Goal: Transaction & Acquisition: Purchase product/service

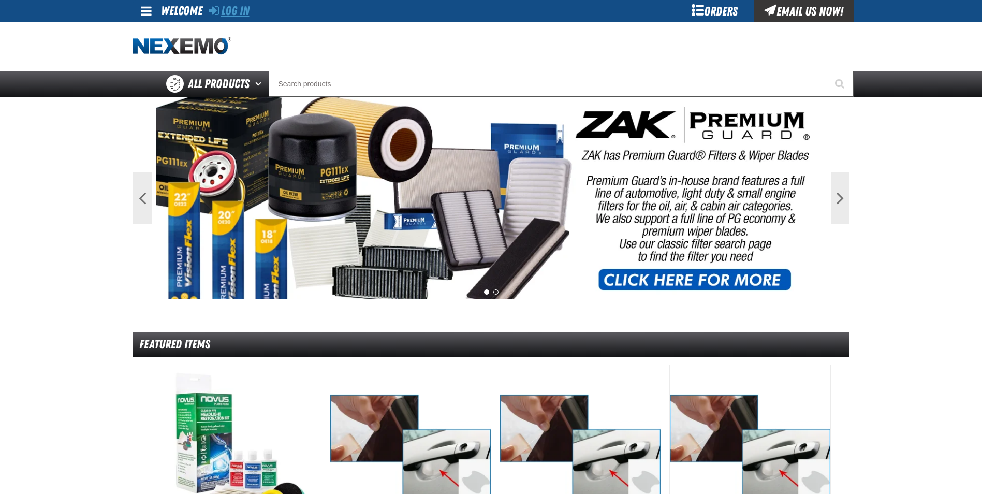
click at [242, 11] on link "Log In" at bounding box center [229, 11] width 41 height 14
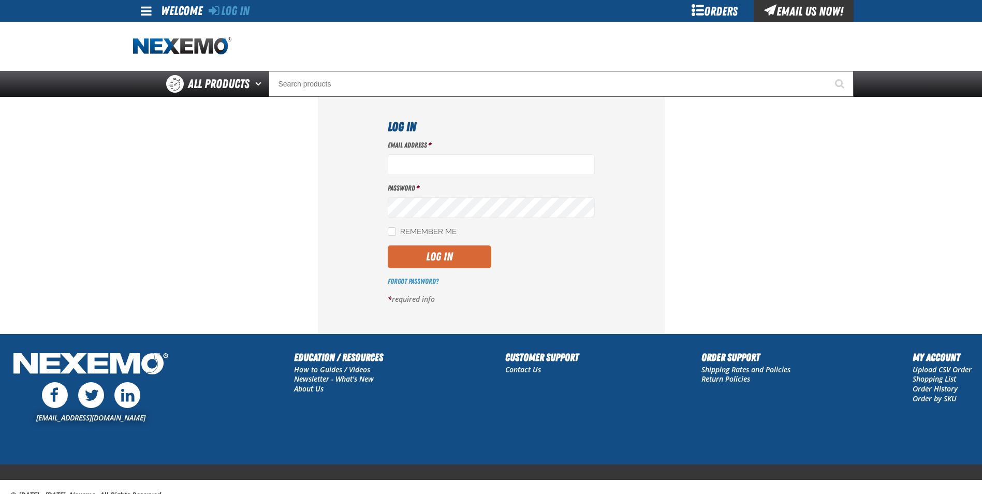
type input "rboggs01@vtaig.com"
click at [436, 261] on button "Log In" at bounding box center [440, 256] width 104 height 23
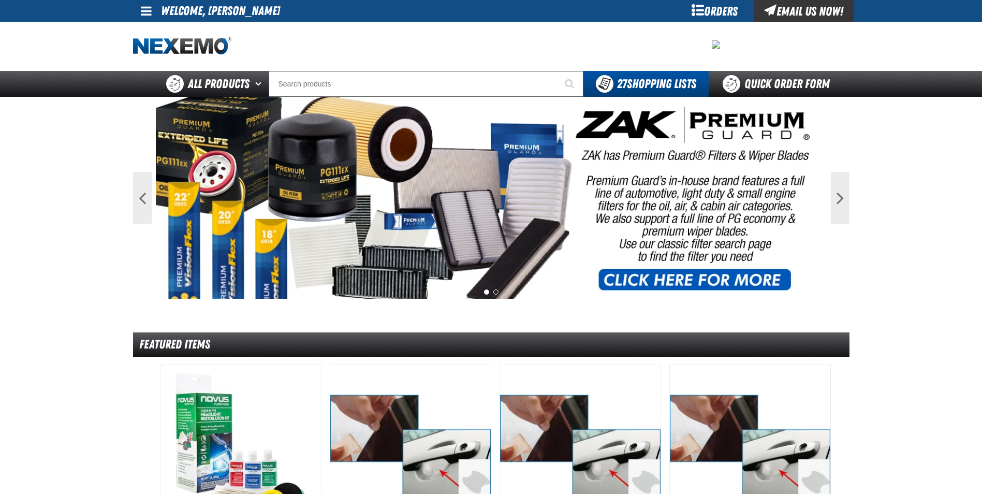
drag, startPoint x: 57, startPoint y: 282, endPoint x: 364, endPoint y: 114, distance: 349.5
click at [59, 282] on main "Previous Next 1 2 Featured Items /" at bounding box center [491, 502] width 982 height 810
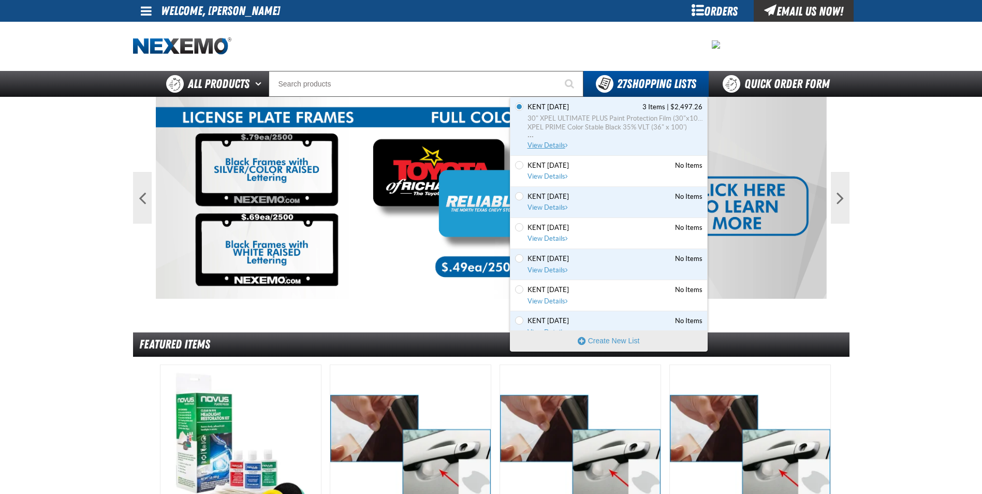
click at [562, 135] on span "..." at bounding box center [614, 134] width 175 height 4
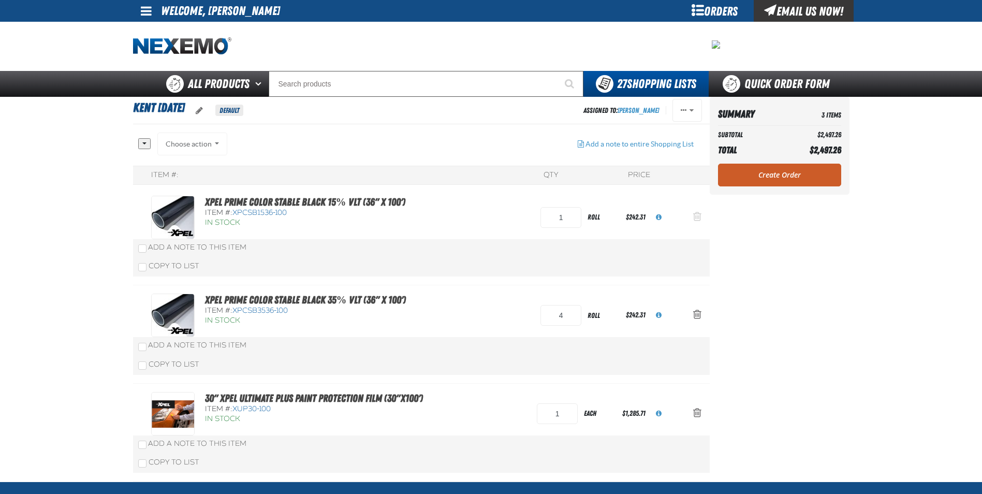
click at [691, 214] on button "Action Remove XPEL PRIME Color Stable Black 15% VLT (36&quot; x 100&#039;) from…" at bounding box center [697, 217] width 25 height 23
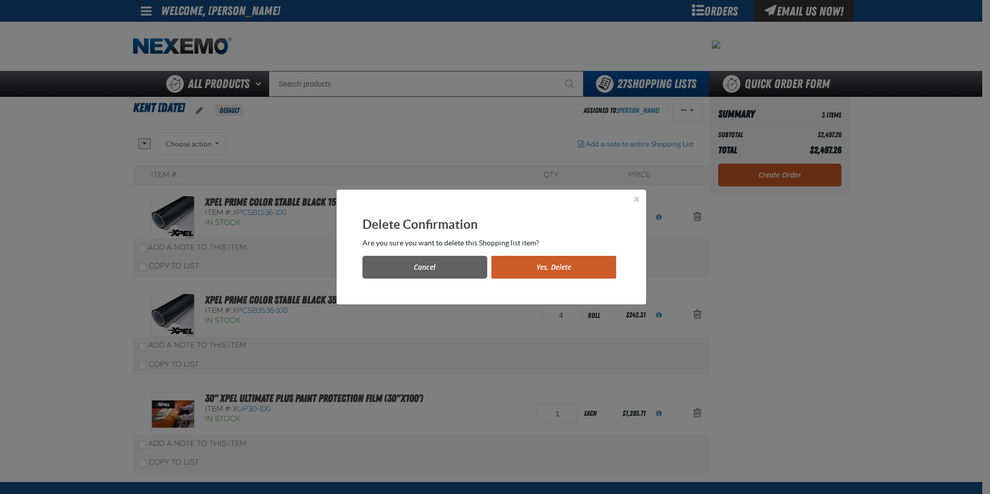
click at [564, 259] on button "Yes, Delete" at bounding box center [553, 267] width 125 height 23
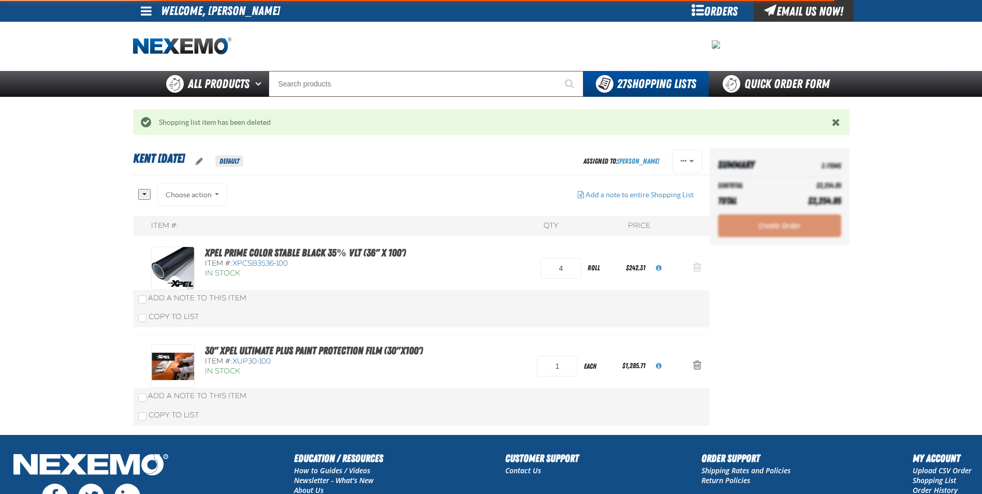
click at [692, 263] on button "Action Remove XPEL PRIME Color Stable Black 35% VLT (36&quot; x 100&#039;) from…" at bounding box center [697, 268] width 25 height 23
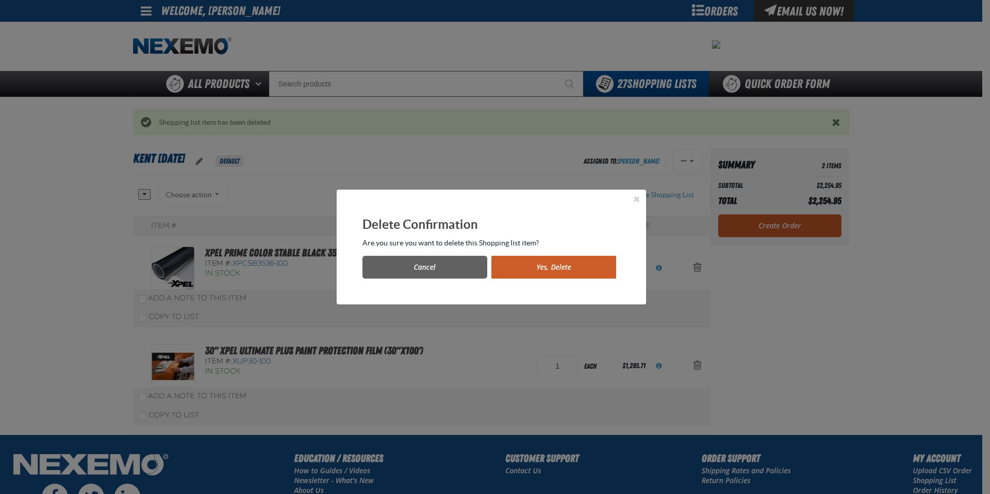
click at [596, 270] on button "Yes, Delete" at bounding box center [553, 267] width 125 height 23
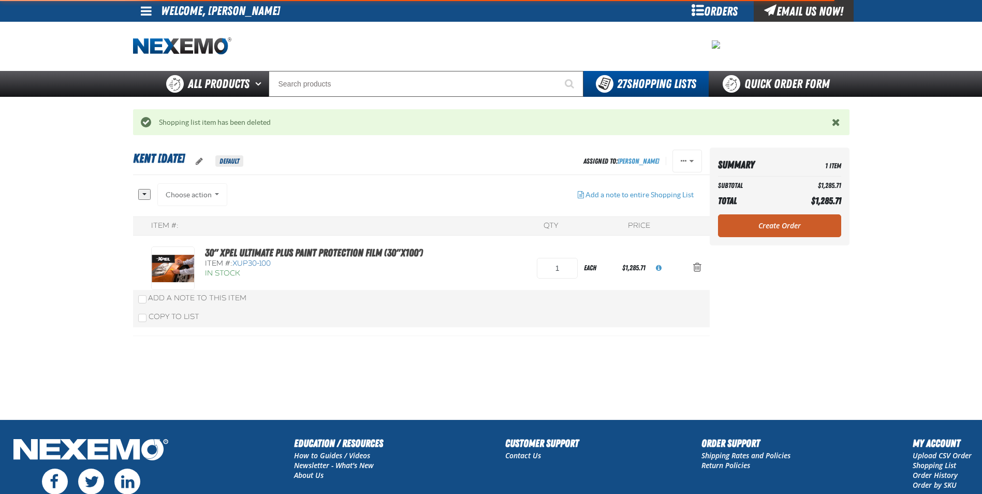
click at [698, 269] on span "Action Remove 30&quot; XPEL ULTIMATE PLUS Paint Protection Film (30&quot;x100&#…" at bounding box center [697, 267] width 8 height 10
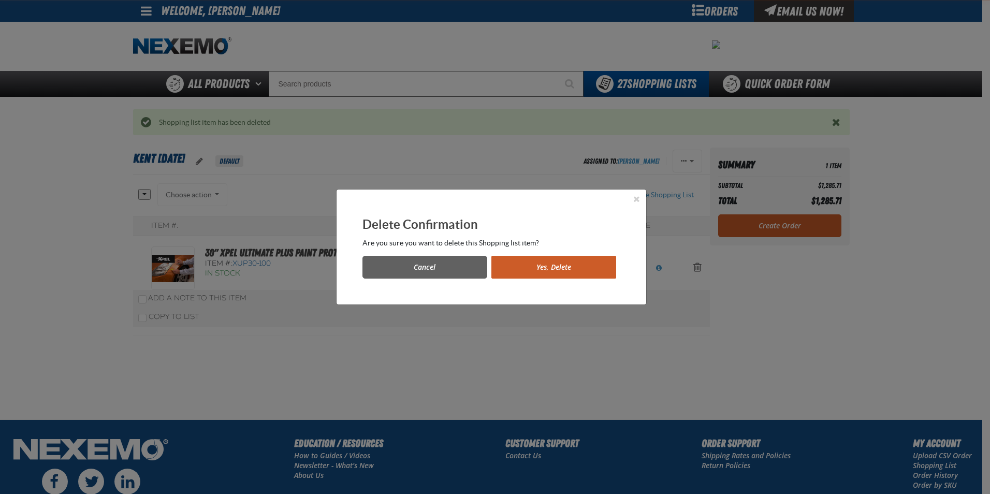
click at [567, 273] on button "Yes, Delete" at bounding box center [553, 267] width 125 height 23
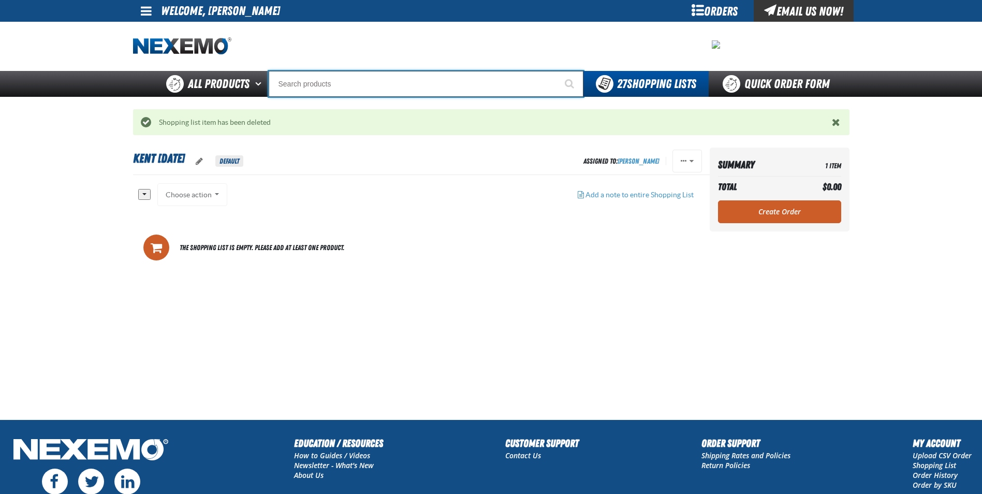
click at [457, 90] on input "Search" at bounding box center [426, 84] width 315 height 26
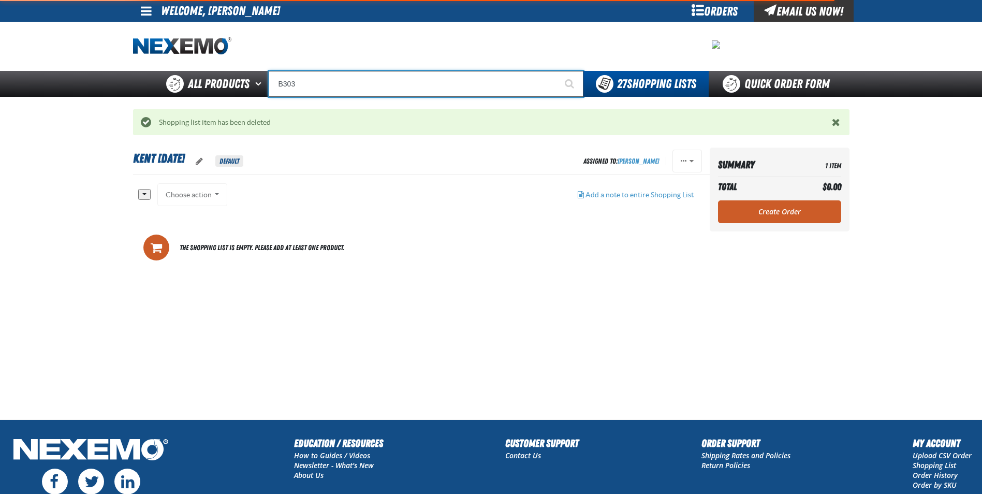
type input "B303"
click at [557, 71] on button "Start Searching" at bounding box center [570, 84] width 26 height 26
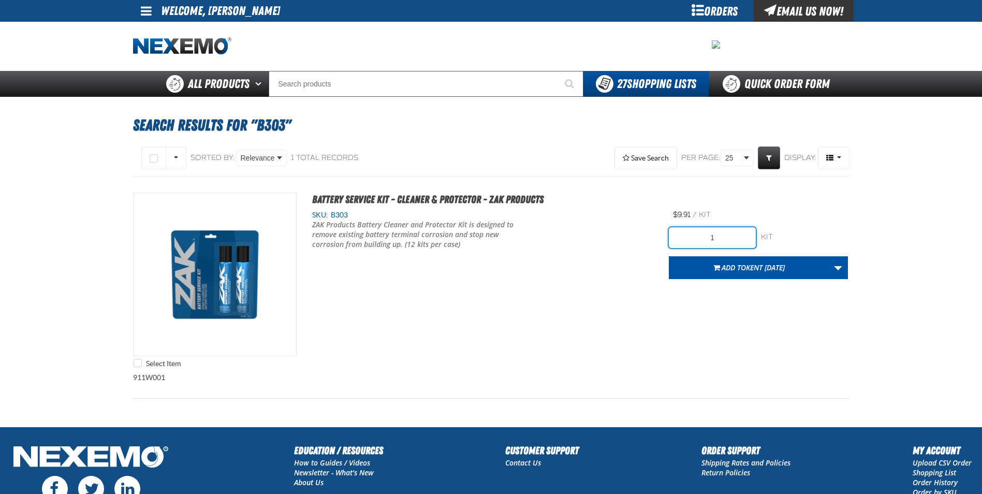
click at [717, 239] on input "1" at bounding box center [712, 237] width 87 height 21
type input "396"
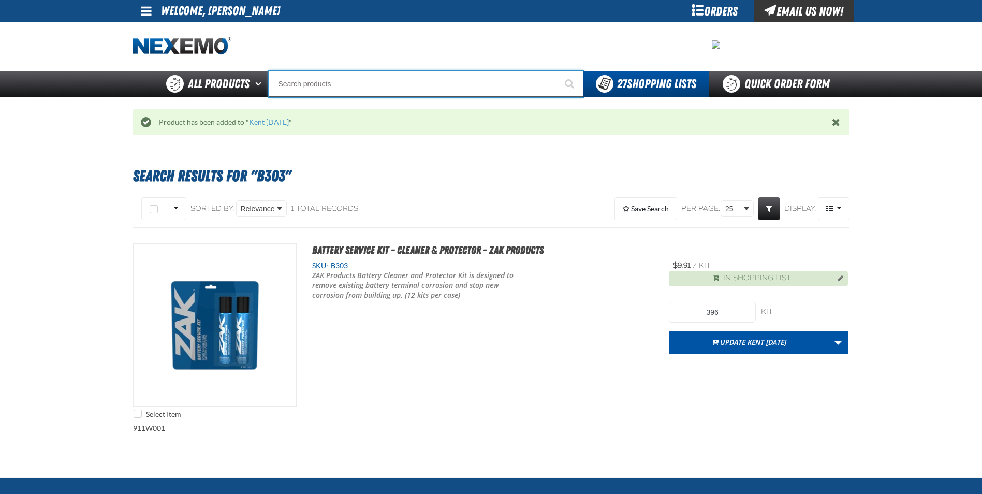
click at [412, 91] on input "Search" at bounding box center [426, 84] width 315 height 26
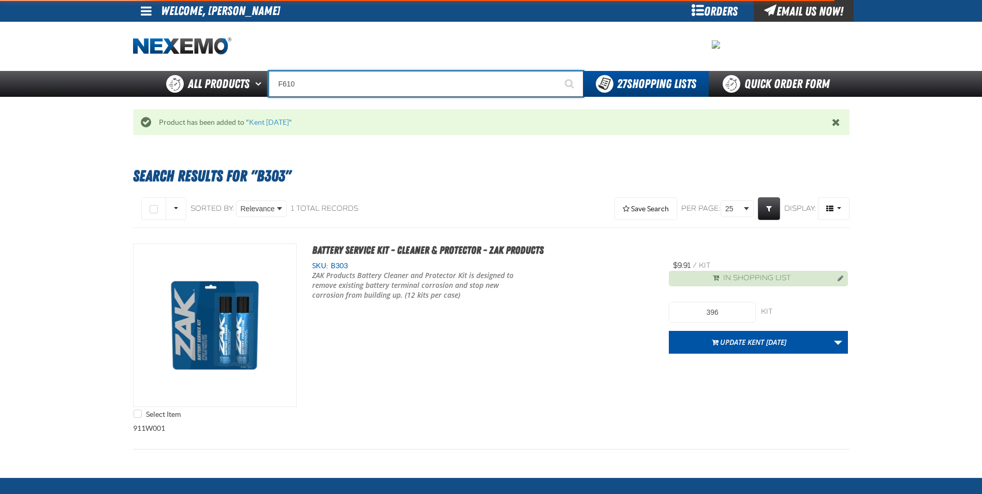
type input "F610"
click at [557, 71] on button "Start Searching" at bounding box center [570, 84] width 26 height 26
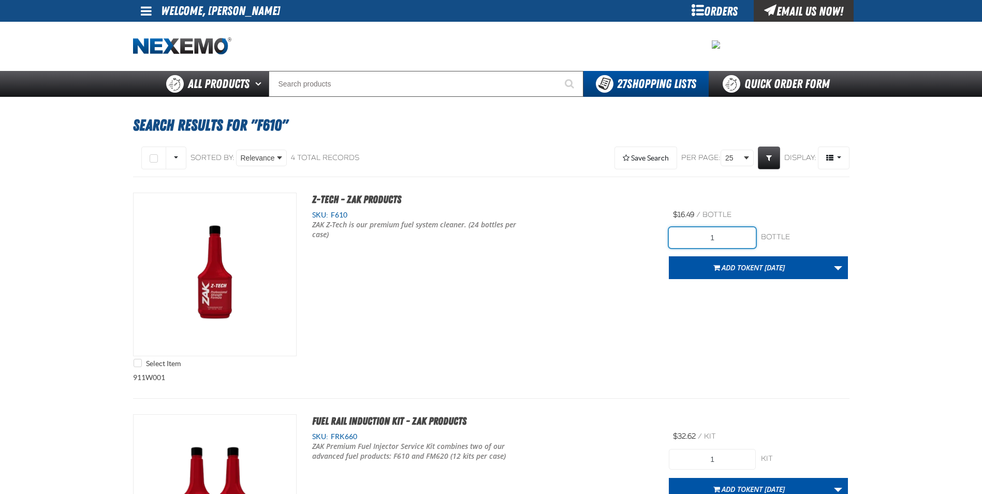
click at [728, 243] on input "1" at bounding box center [712, 237] width 87 height 21
type input "48"
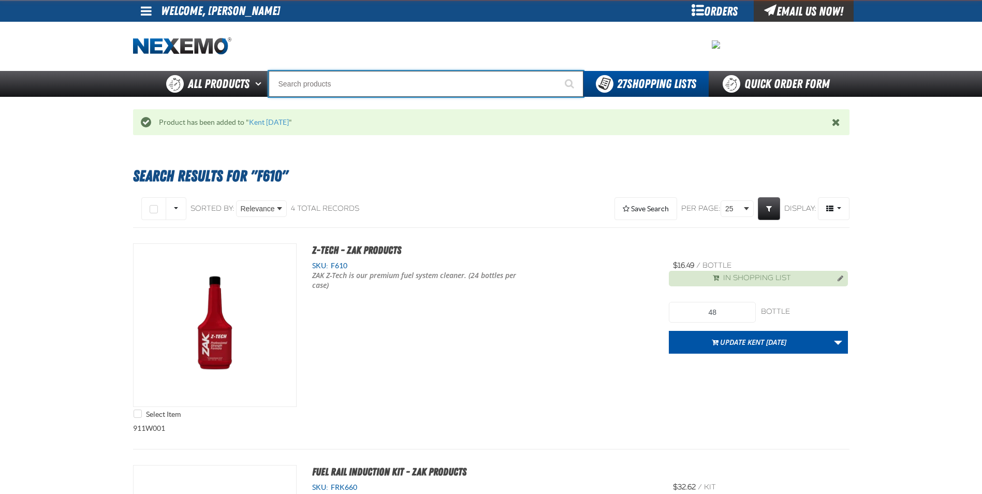
click at [345, 83] on input "Search" at bounding box center [426, 84] width 315 height 26
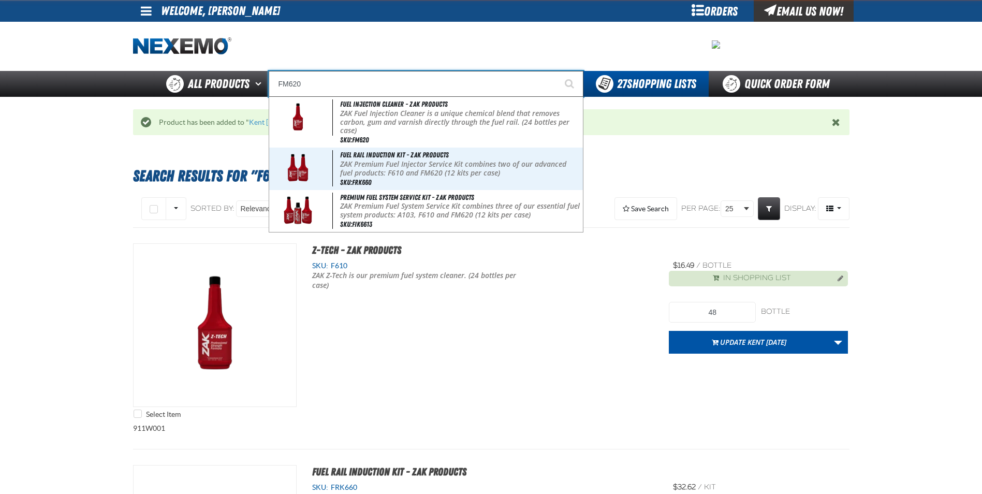
type input "FM620"
click at [557, 71] on button "Start Searching" at bounding box center [570, 84] width 26 height 26
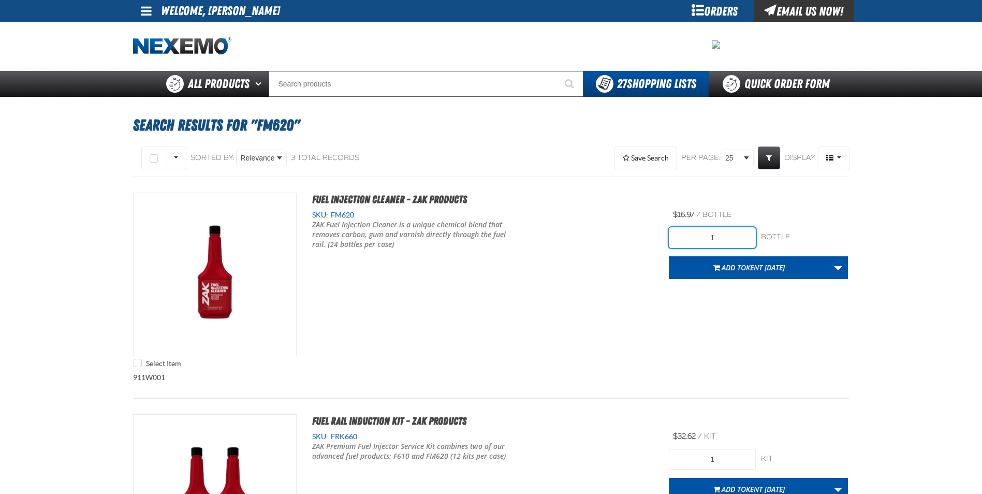
click at [729, 236] on input "1" at bounding box center [712, 237] width 87 height 21
type input "24"
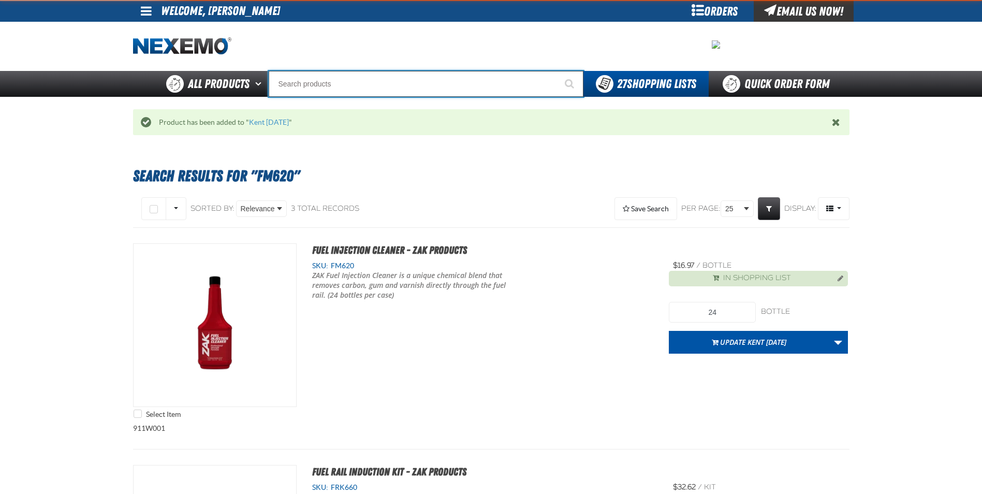
click at [459, 85] on input "Search" at bounding box center [426, 84] width 315 height 26
type input "UC"
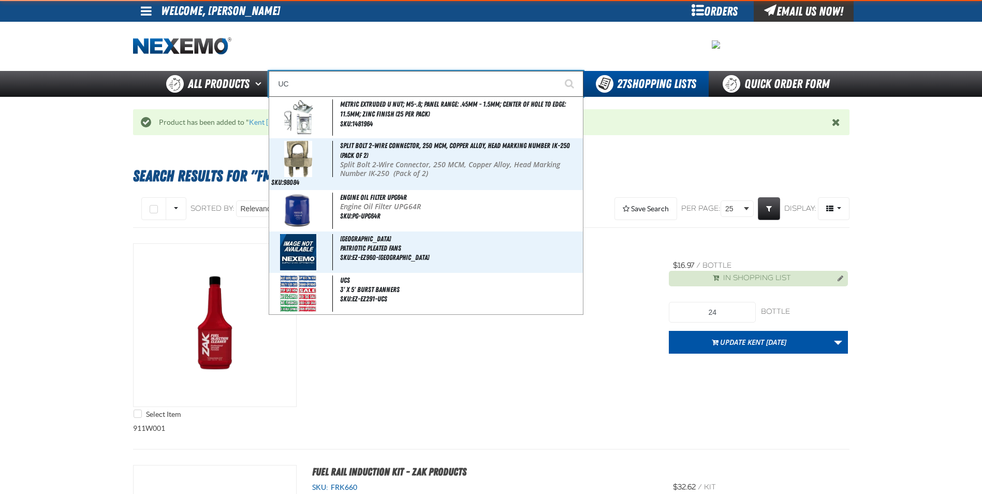
type input "UC RED"
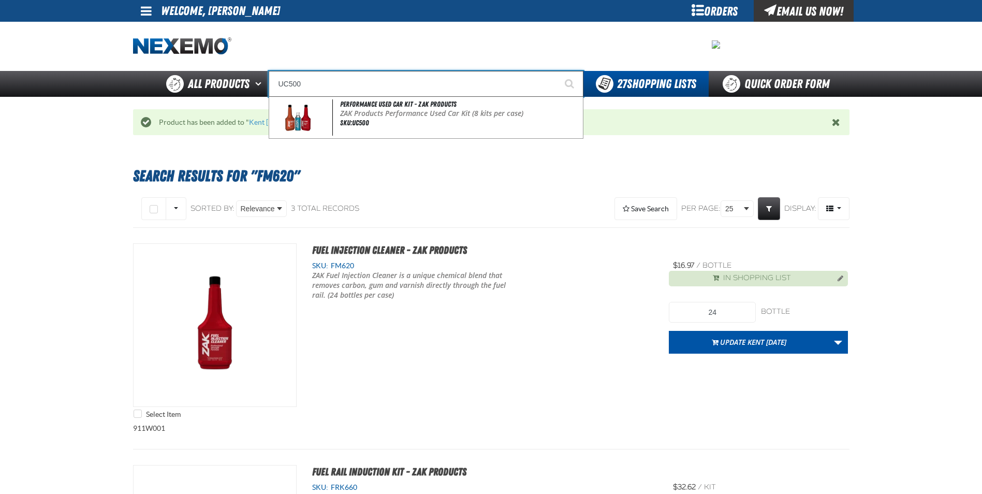
type input "UC500"
click at [557, 71] on button "Start Searching" at bounding box center [570, 84] width 26 height 26
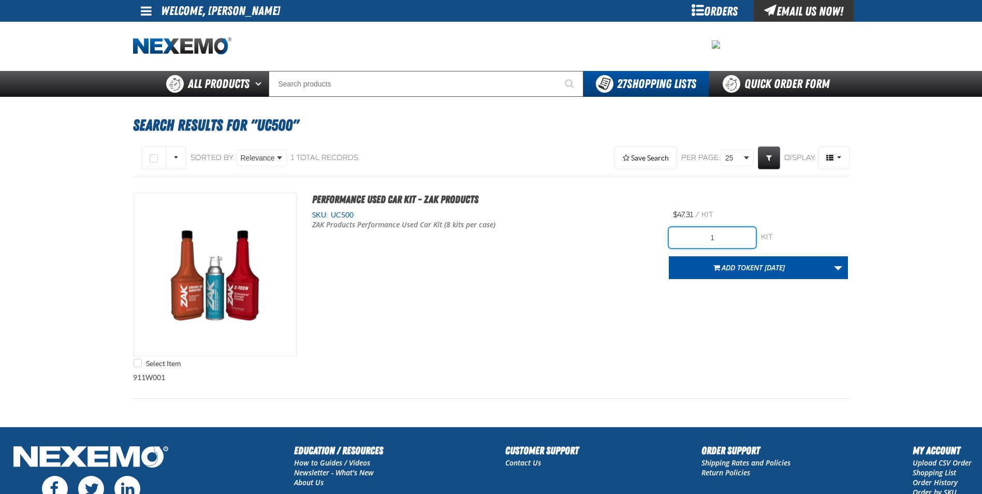
click at [723, 233] on input "1" at bounding box center [712, 237] width 87 height 21
type input "56"
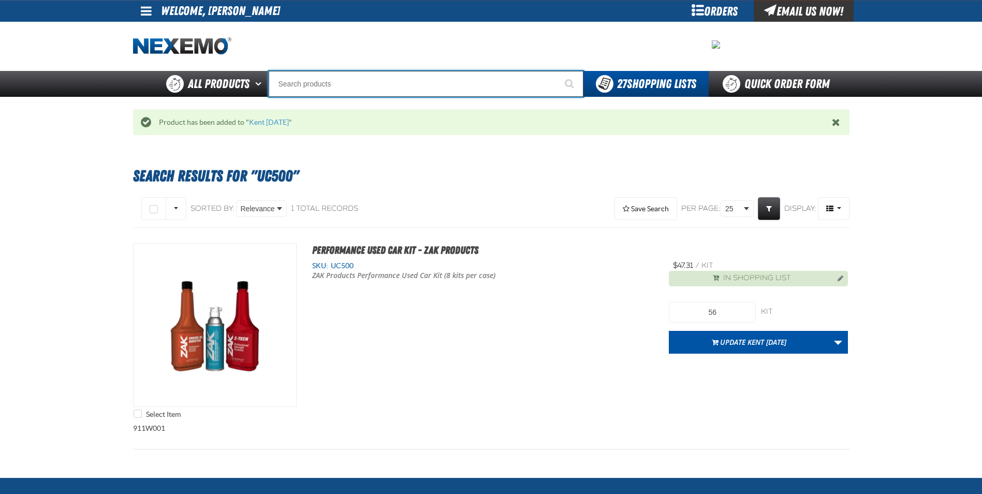
click at [515, 90] on input "Search" at bounding box center [426, 84] width 315 height 26
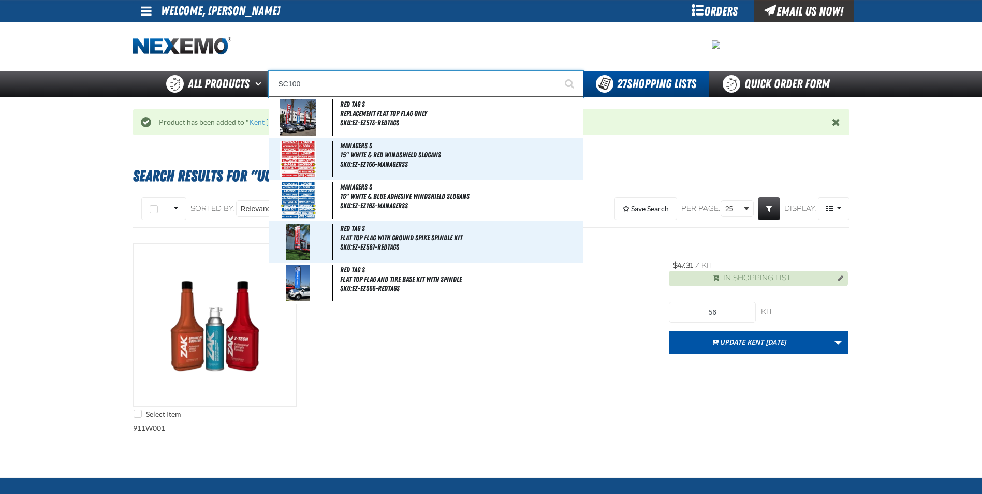
type input "SC100"
click at [557, 71] on button "Start Searching" at bounding box center [570, 84] width 26 height 26
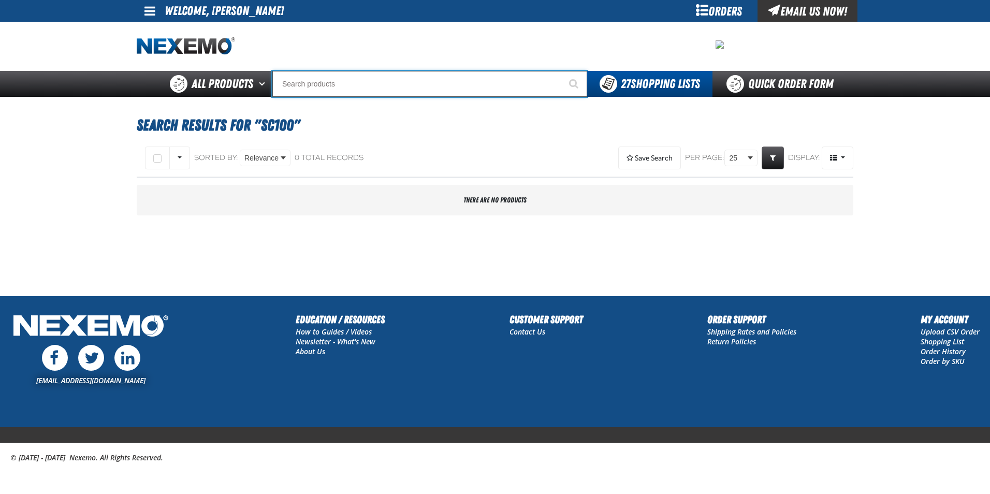
click at [371, 92] on input "Search" at bounding box center [429, 84] width 315 height 26
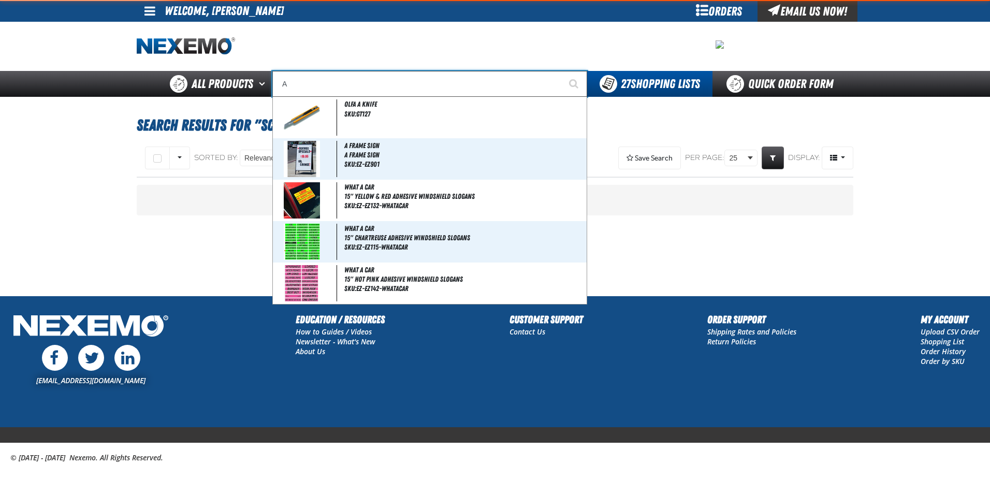
type input "AC"
type input "AC Power Booster - ZAK Products"
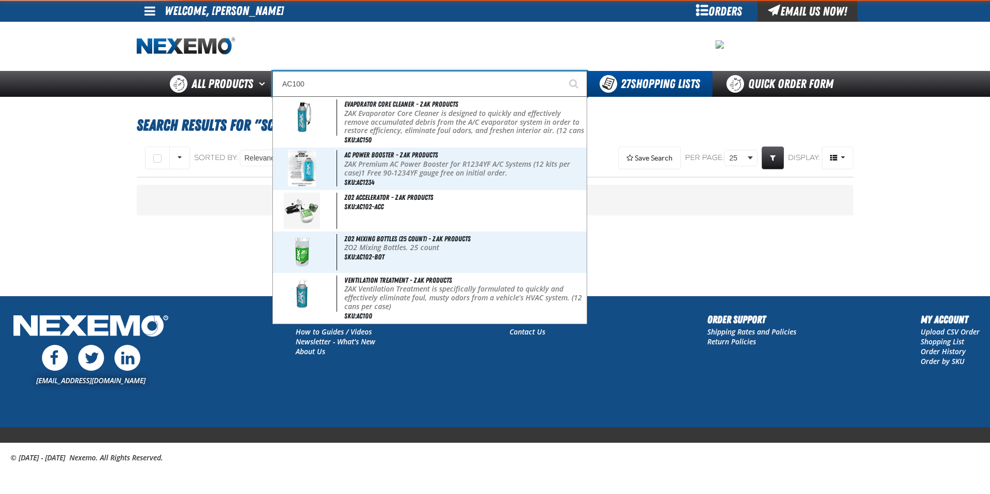
type input "AC100"
click at [561, 71] on button "Start Searching" at bounding box center [574, 84] width 26 height 26
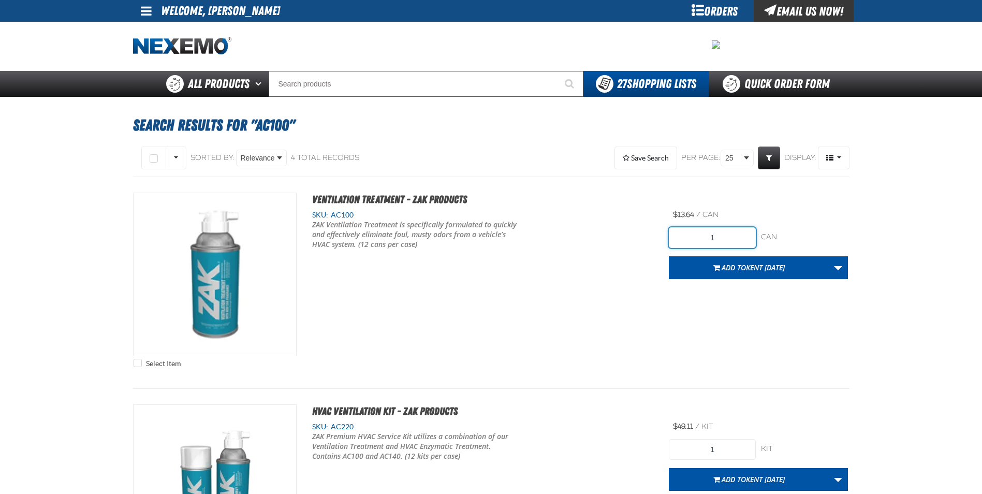
click at [721, 240] on input "1" at bounding box center [712, 237] width 87 height 21
type input "48"
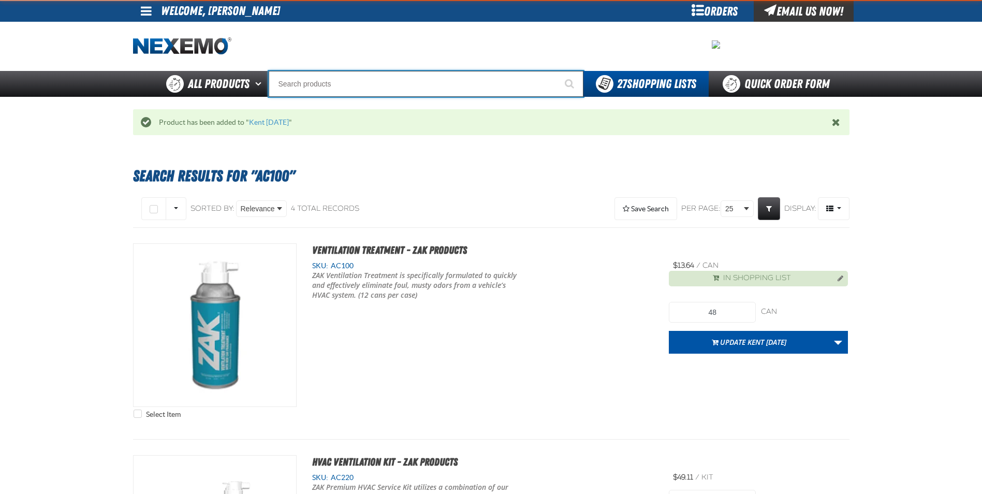
click at [426, 86] on input "Search" at bounding box center [426, 84] width 315 height 26
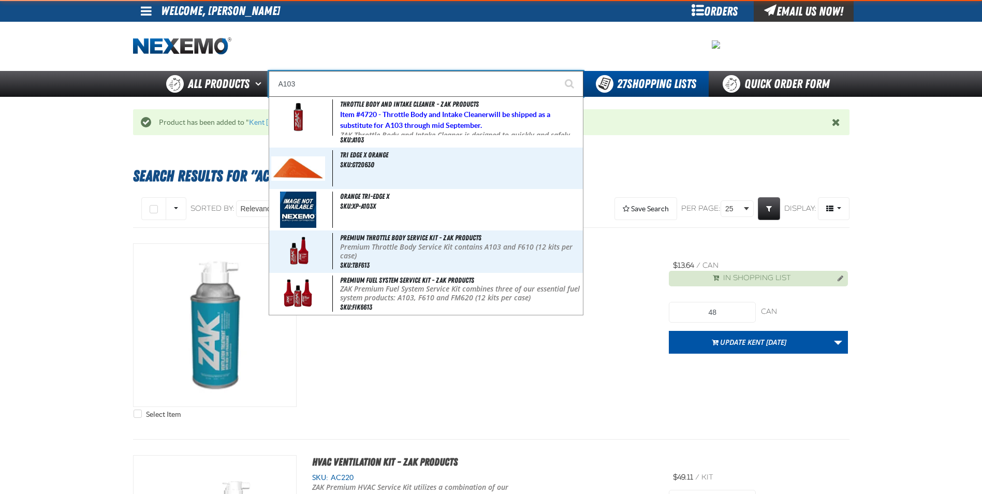
type input "A103"
click at [557, 71] on button "Start Searching" at bounding box center [570, 84] width 26 height 26
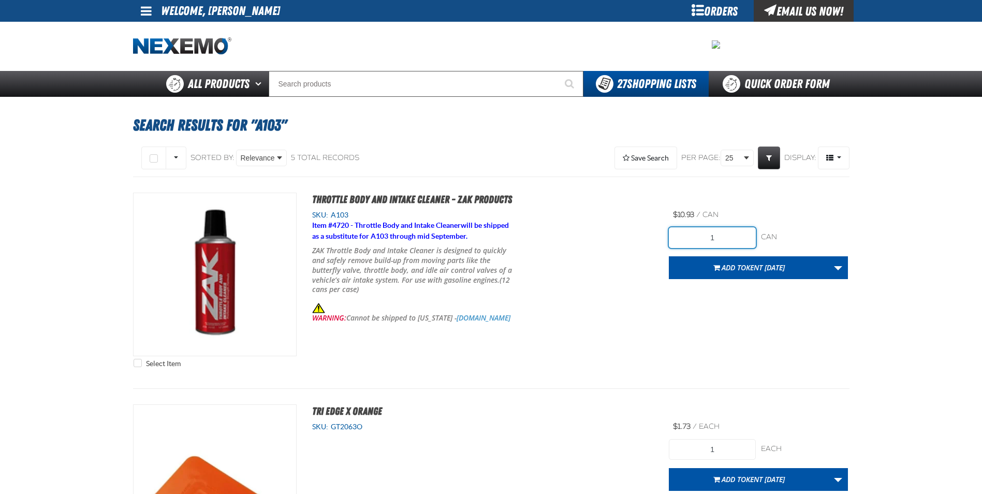
click at [723, 234] on input "1" at bounding box center [712, 237] width 87 height 21
click at [722, 234] on input "1" at bounding box center [712, 237] width 87 height 21
type input "12"
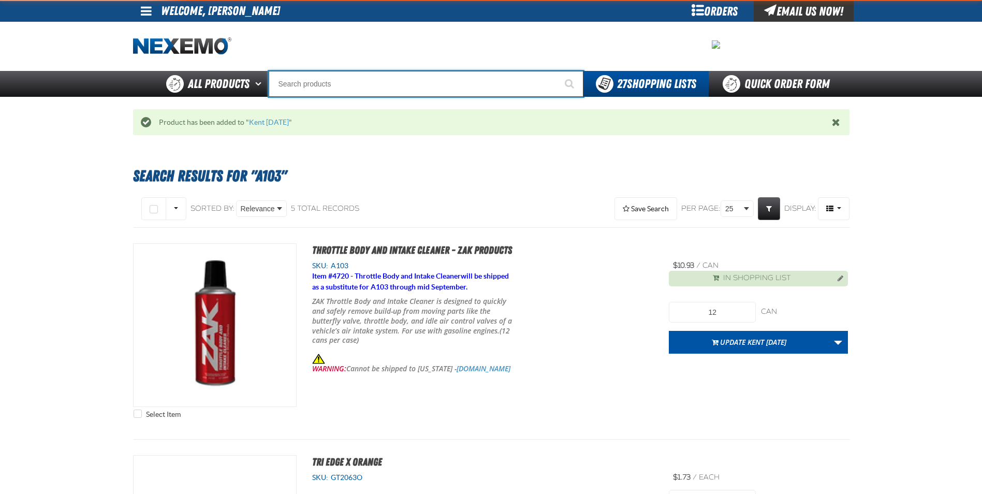
click at [446, 90] on input "Search" at bounding box center [426, 84] width 315 height 26
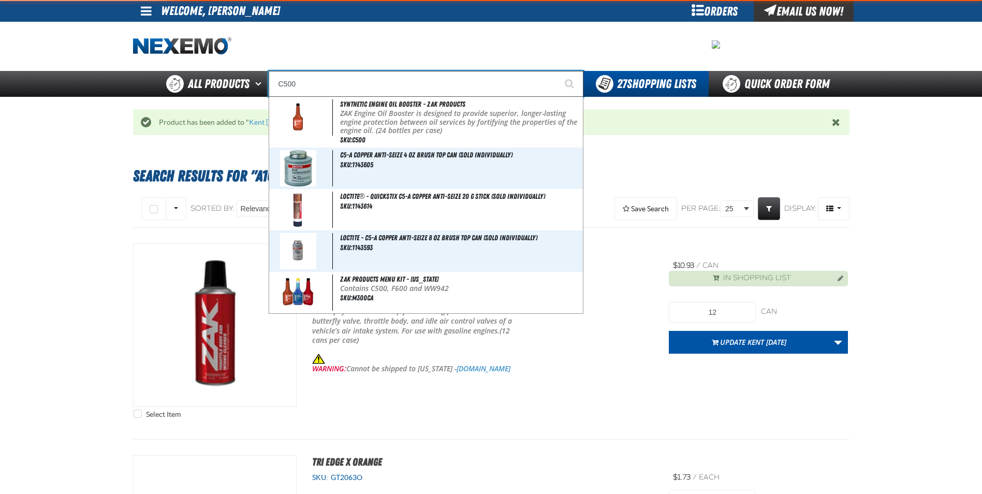
type input "C500"
click at [557, 71] on button "Start Searching" at bounding box center [570, 84] width 26 height 26
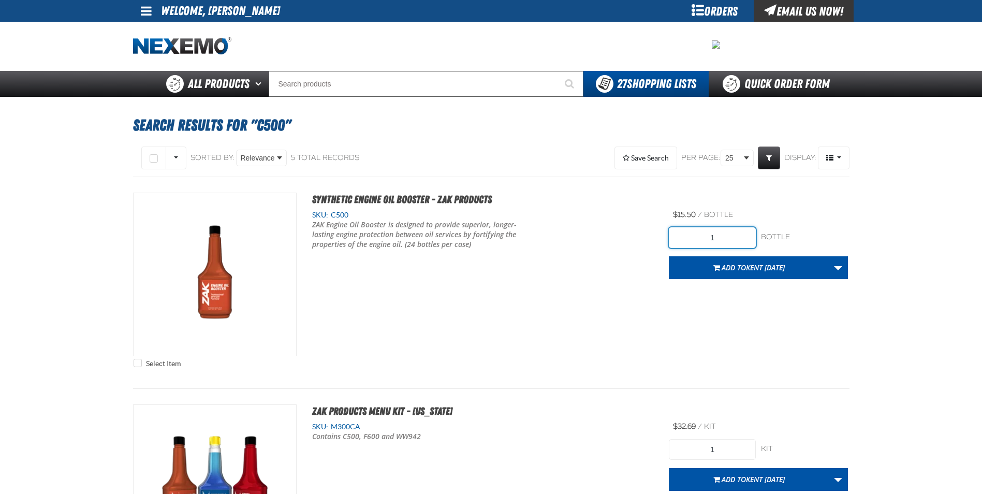
click at [745, 233] on input "1" at bounding box center [712, 237] width 87 height 21
type input "240"
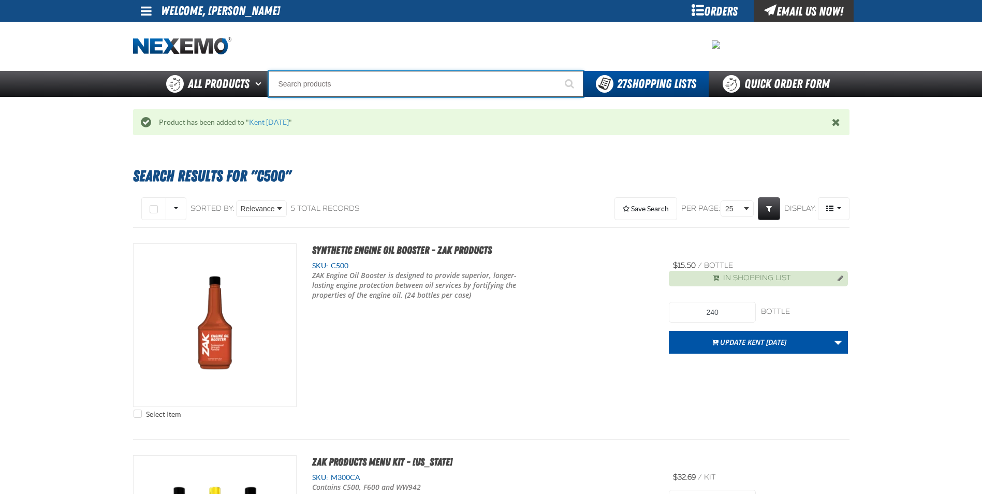
click at [372, 81] on input "Search" at bounding box center [426, 84] width 315 height 26
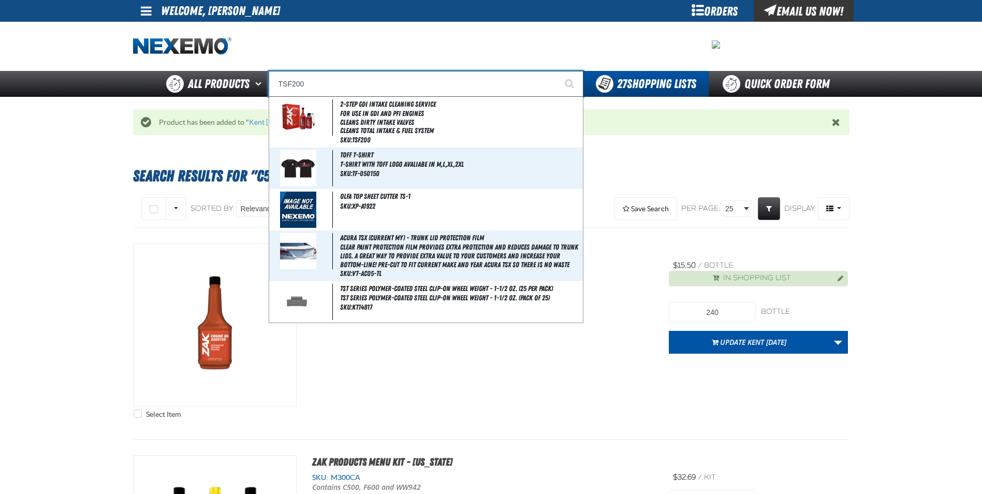
type input "TSF200"
click at [557, 71] on button "Start Searching" at bounding box center [570, 84] width 26 height 26
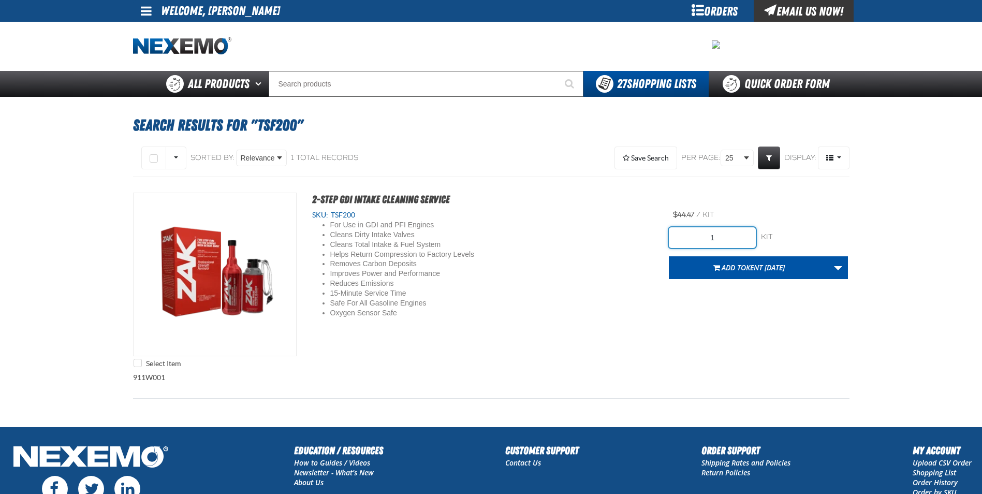
click at [715, 241] on input "1" at bounding box center [712, 237] width 87 height 21
type input "6"
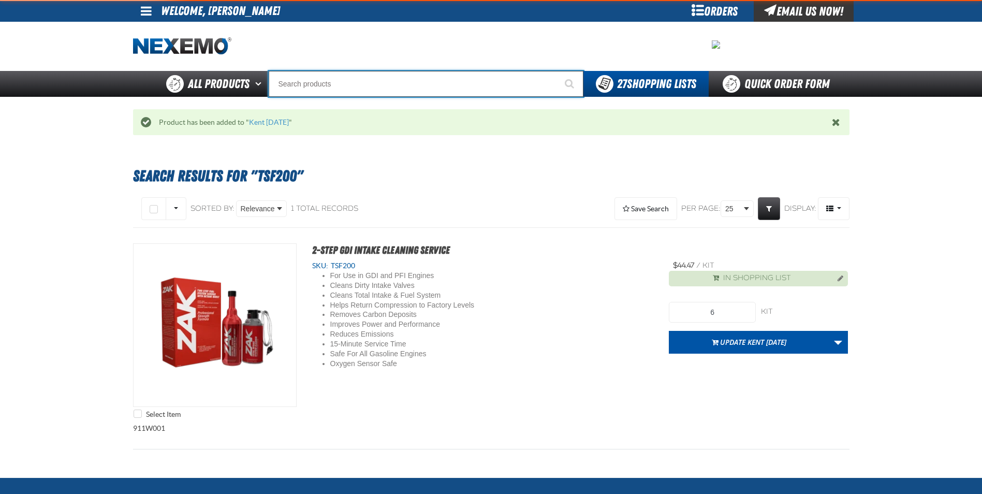
click at [406, 89] on input "Search" at bounding box center [426, 84] width 315 height 26
type input "R201"
click at [557, 71] on button "Start Searching" at bounding box center [570, 84] width 26 height 26
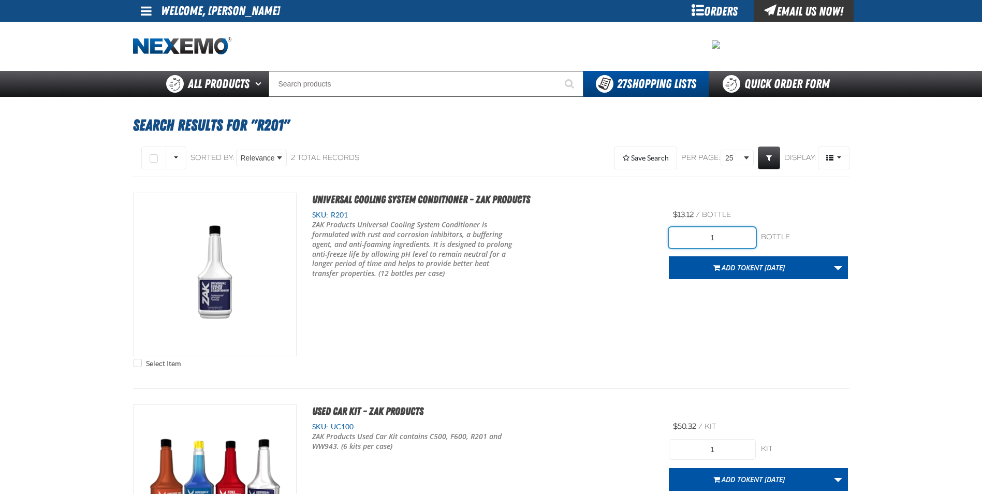
click at [724, 240] on input "1" at bounding box center [712, 237] width 87 height 21
type input "24"
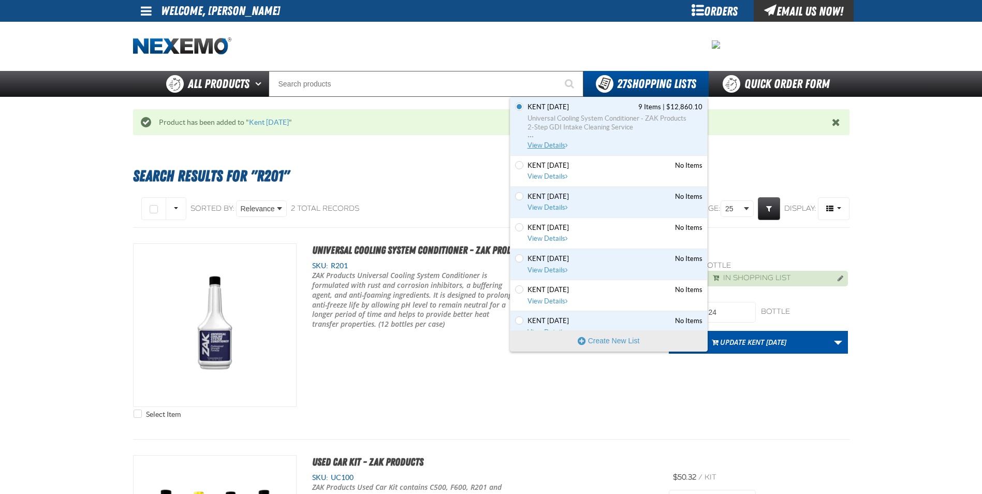
click at [559, 139] on span "Universal Cooling System Conditioner - ZAK Products 2-Step GDI Intake Cleaning …" at bounding box center [614, 127] width 175 height 27
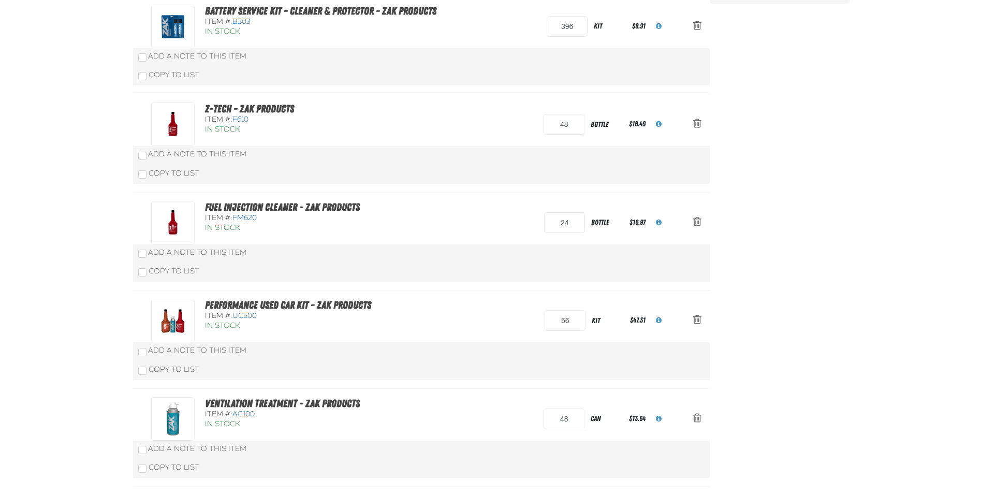
scroll to position [52, 0]
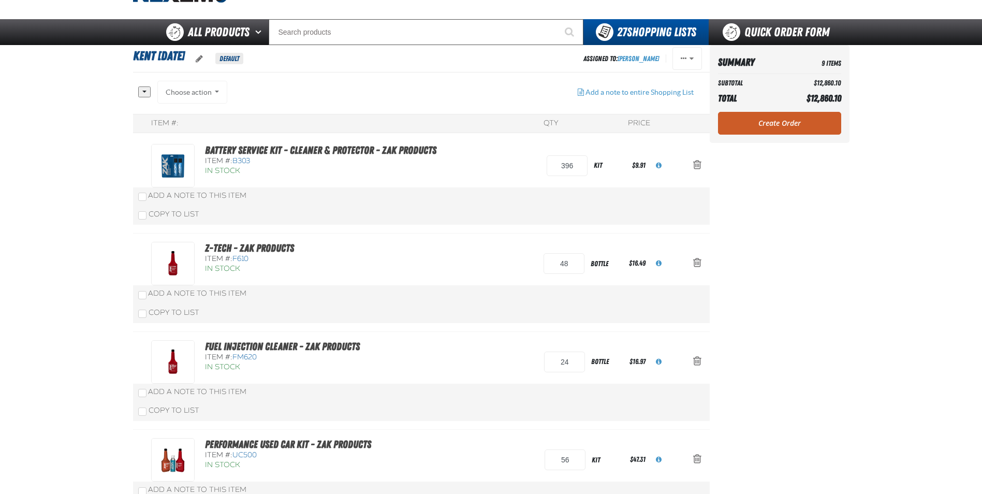
click at [446, 195] on div "Add a Note to This Item" at bounding box center [421, 195] width 566 height 10
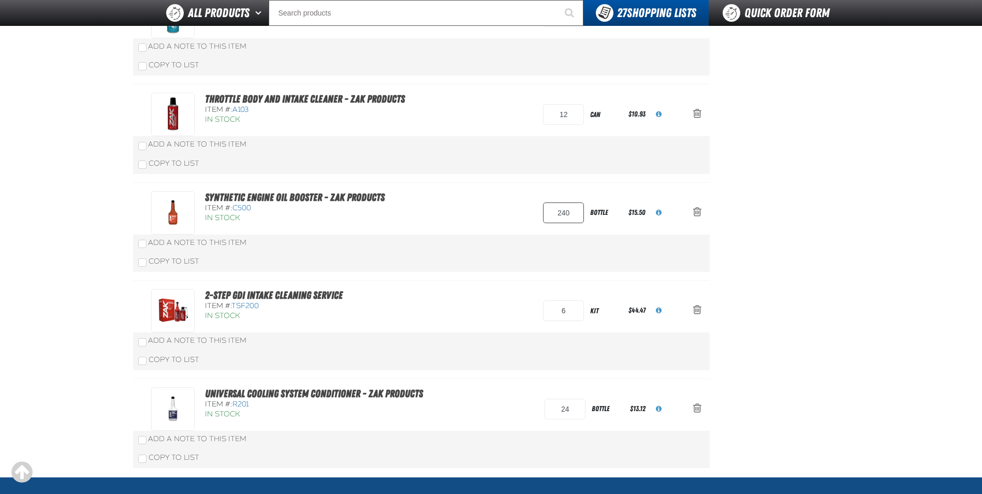
scroll to position [569, 0]
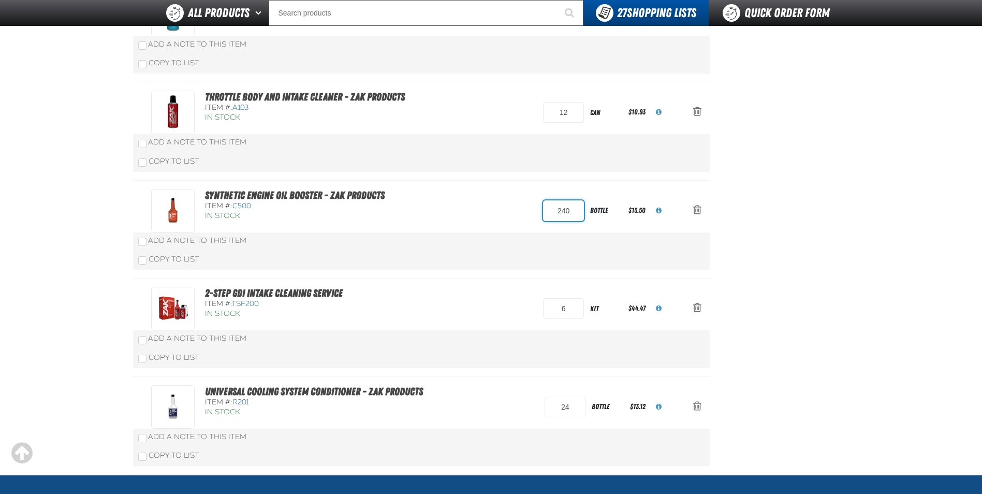
click at [574, 208] on input "240" at bounding box center [563, 210] width 41 height 21
type input "288"
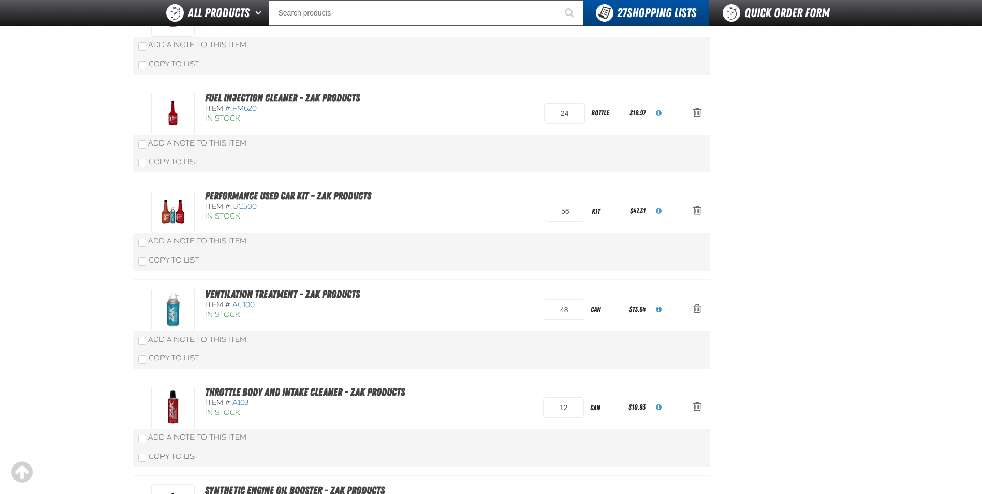
scroll to position [260, 0]
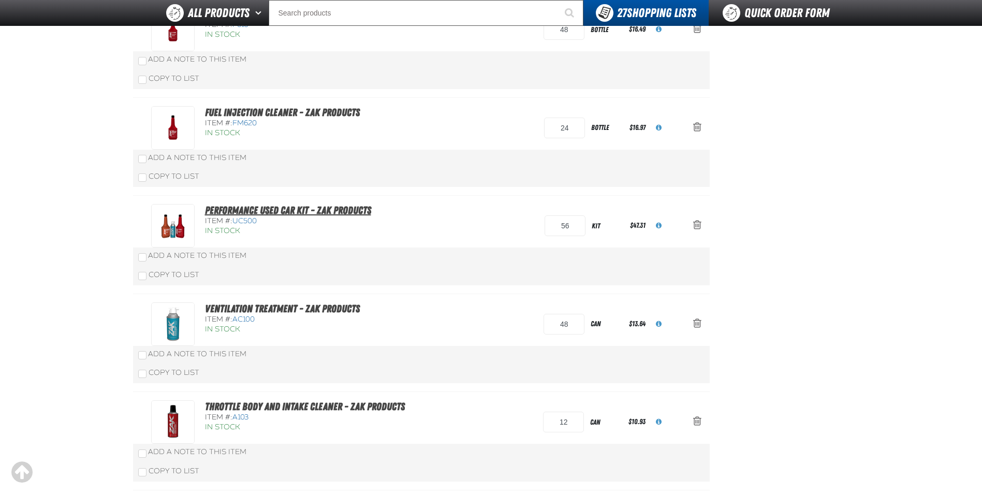
click at [282, 212] on link "Performance Used Car Kit - ZAK Products" at bounding box center [288, 210] width 166 height 12
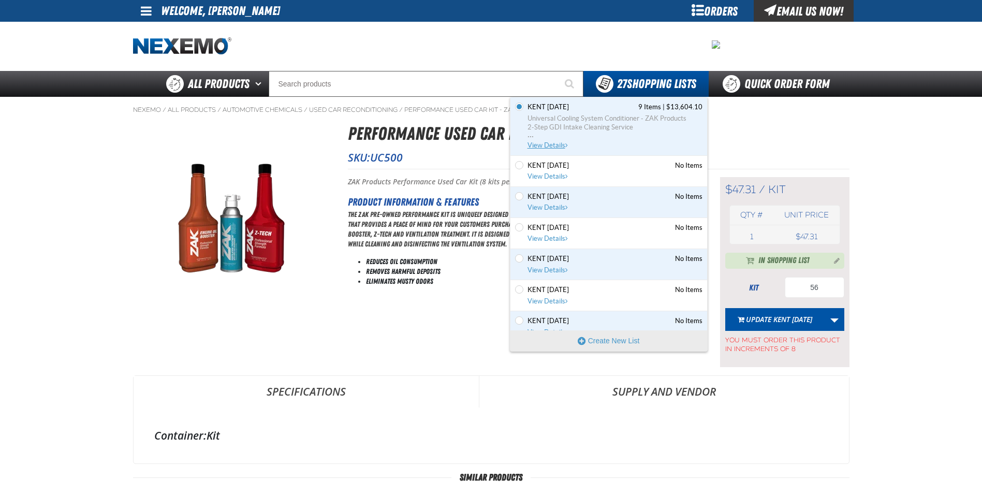
click at [571, 138] on span "Universal Cooling System Conditioner - ZAK Products 2-Step GDI Intake Cleaning …" at bounding box center [614, 127] width 175 height 27
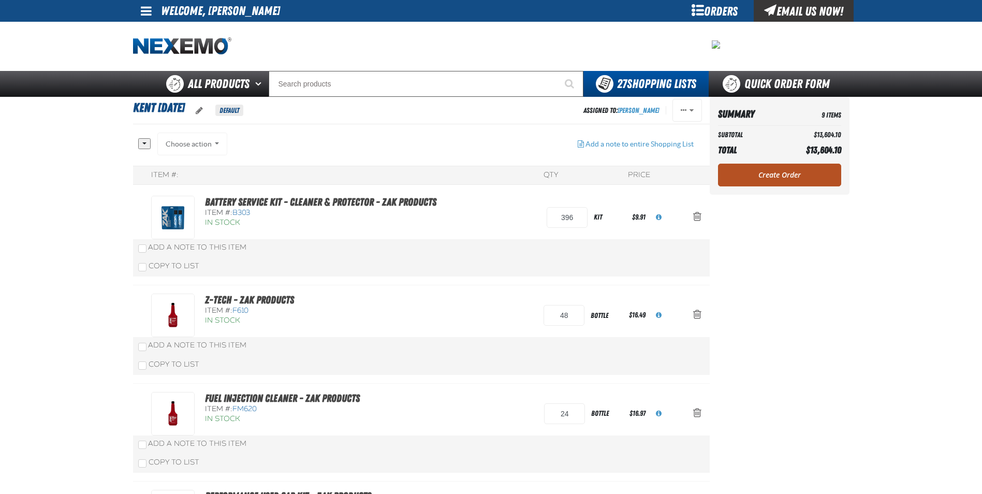
click at [778, 173] on link "Create Order" at bounding box center [779, 175] width 123 height 23
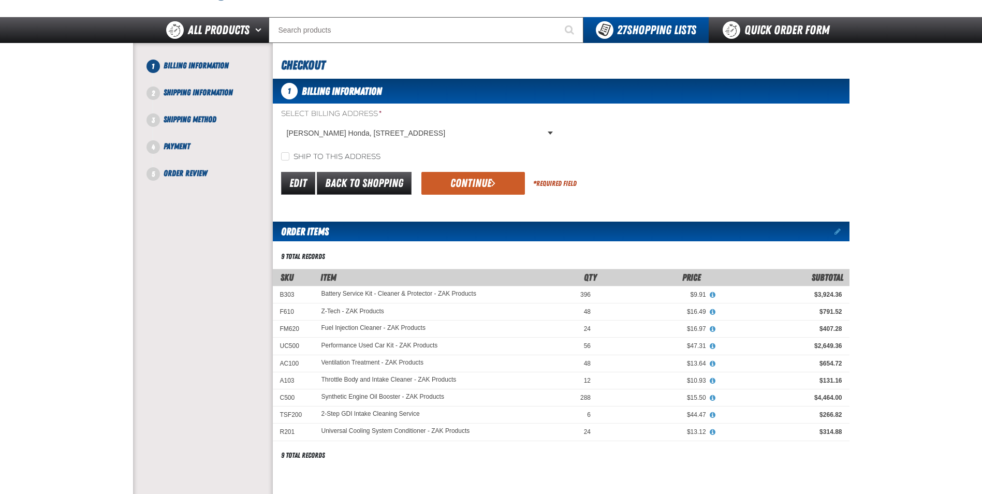
scroll to position [52, 0]
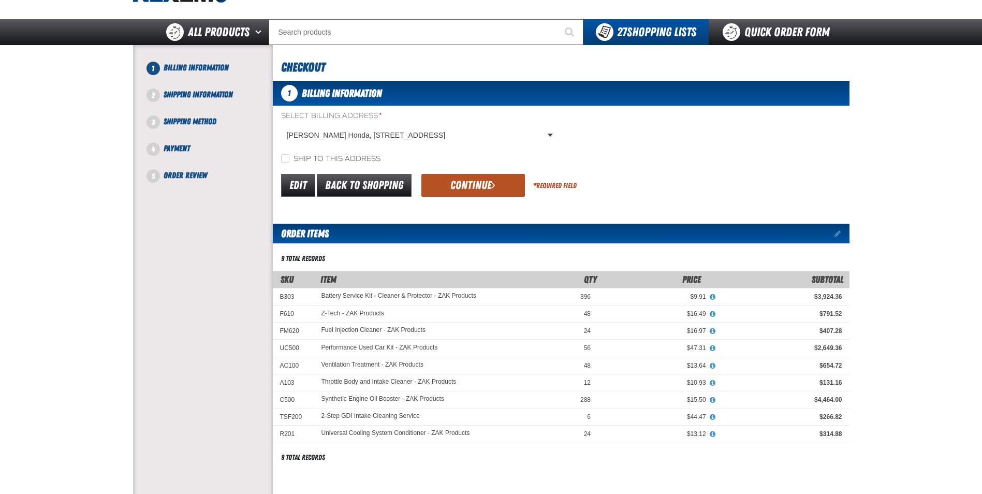
click at [488, 183] on button "Continue" at bounding box center [473, 185] width 104 height 23
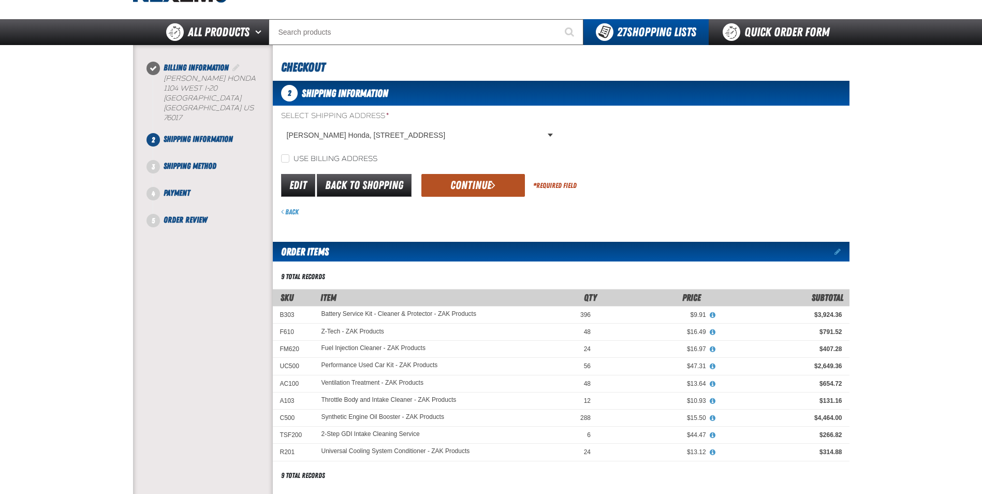
click at [503, 192] on button "Continue" at bounding box center [473, 185] width 104 height 23
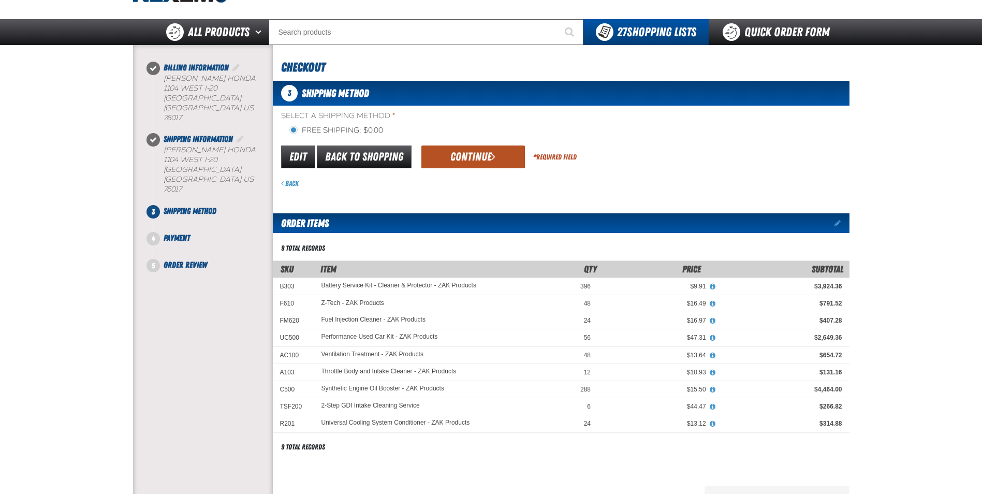
click at [490, 159] on button "Continue" at bounding box center [473, 156] width 104 height 23
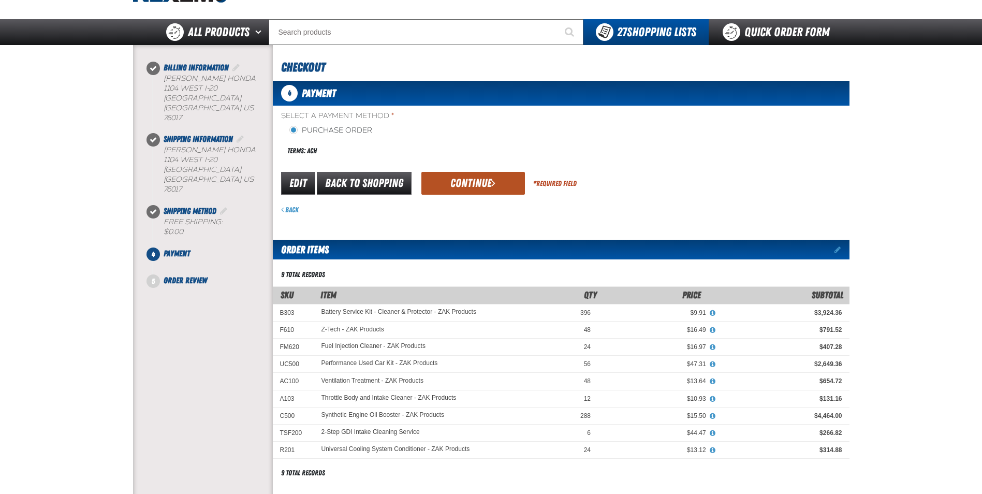
click at [498, 182] on button "Continue" at bounding box center [473, 183] width 104 height 23
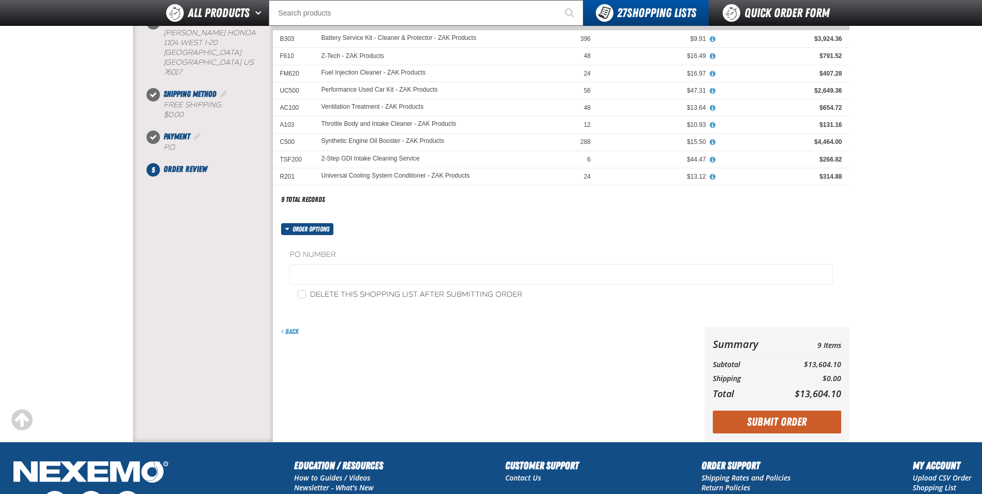
scroll to position [155, 0]
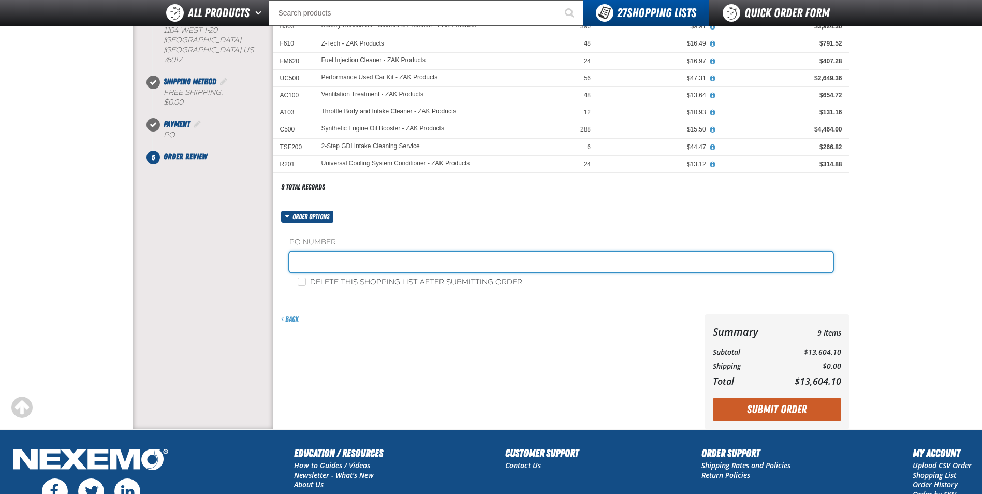
click at [388, 258] on input "text" at bounding box center [561, 262] width 544 height 21
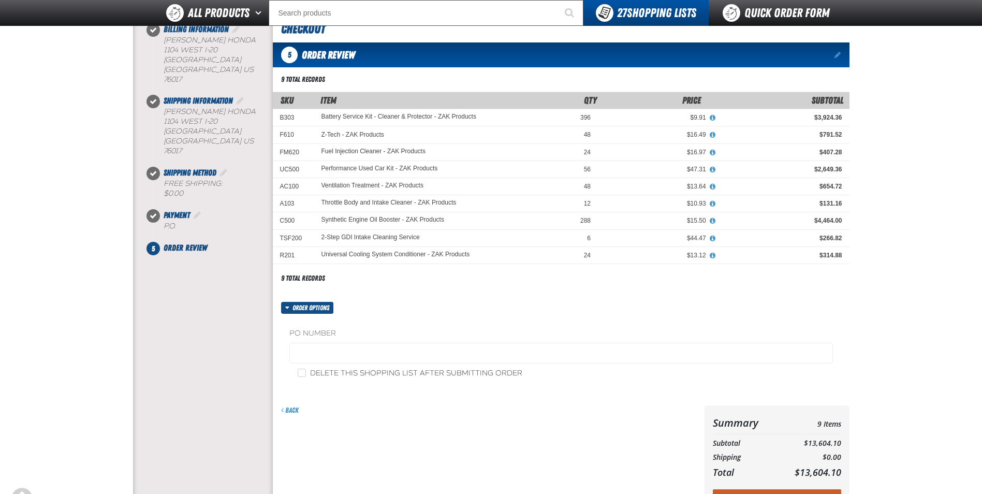
scroll to position [52, 0]
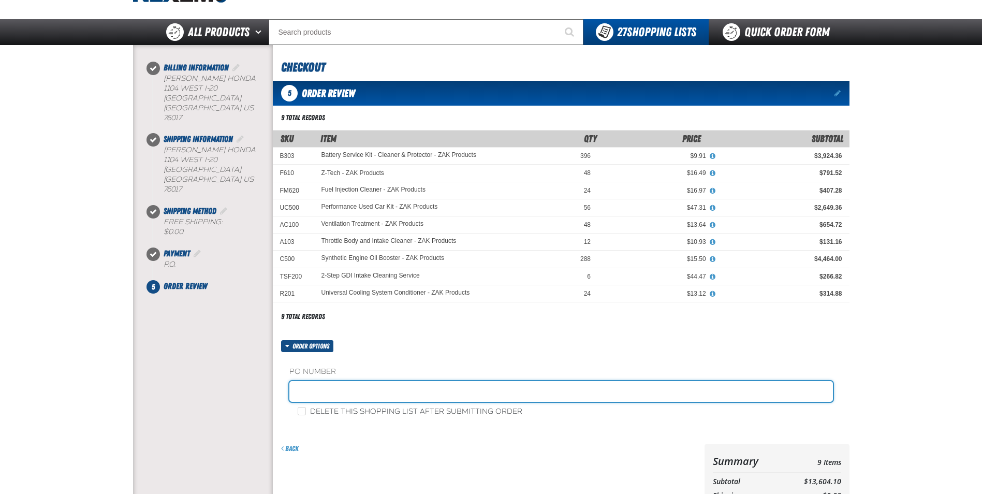
click at [456, 386] on input "text" at bounding box center [561, 391] width 544 height 21
paste input "181804"
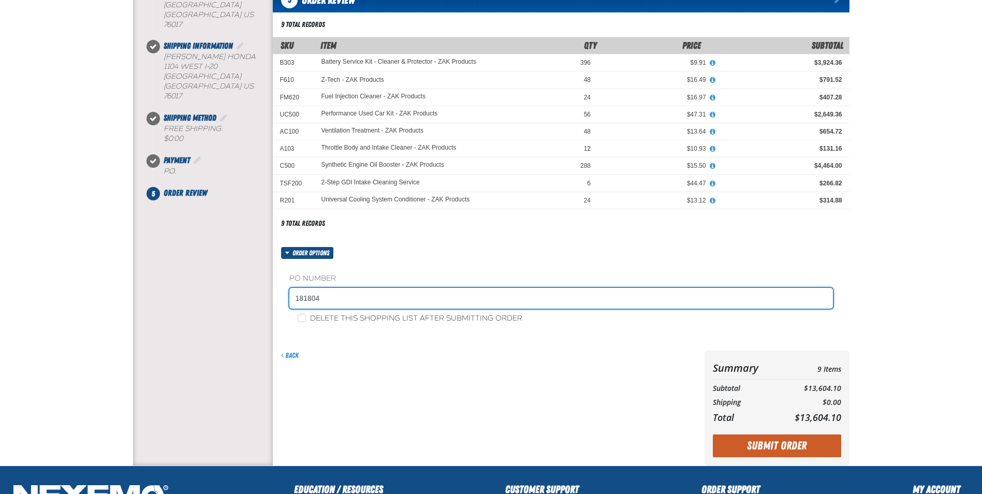
scroll to position [155, 0]
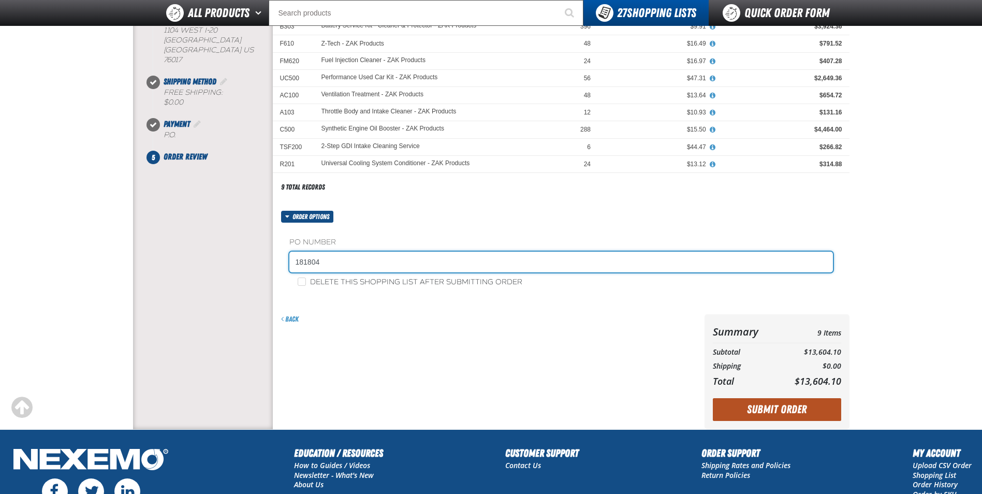
type input "181804"
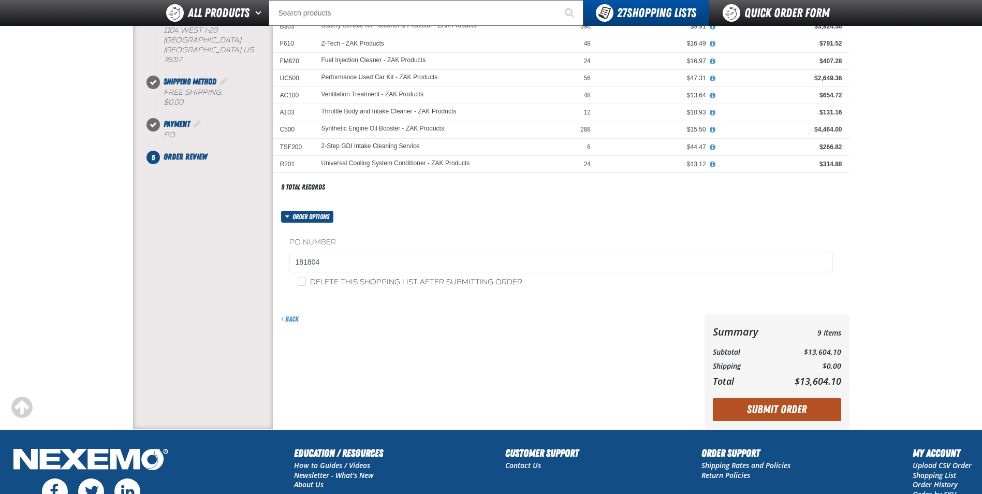
click at [757, 408] on button "Submit Order" at bounding box center [777, 409] width 128 height 23
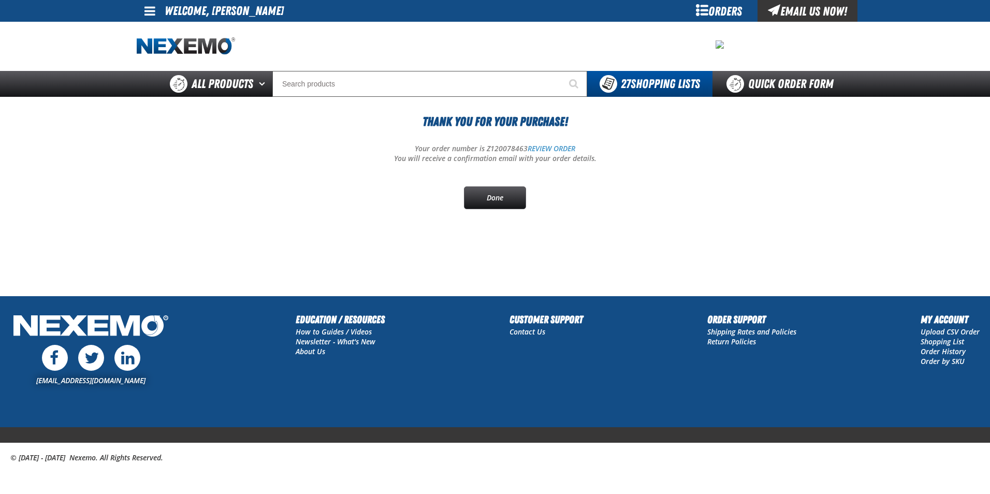
click at [501, 209] on section "Thank You For Your Purchase! Your order number is Z120078463 REVIEW ORDER You w…" at bounding box center [495, 171] width 716 height 149
click at [563, 150] on link "REVIEW ORDER" at bounding box center [551, 148] width 48 height 10
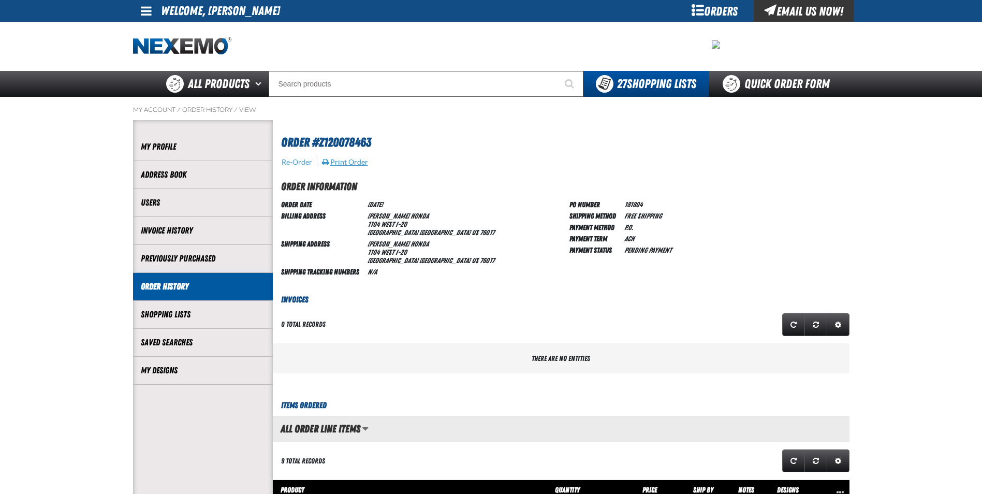
click at [345, 160] on button "Print Order" at bounding box center [344, 161] width 47 height 9
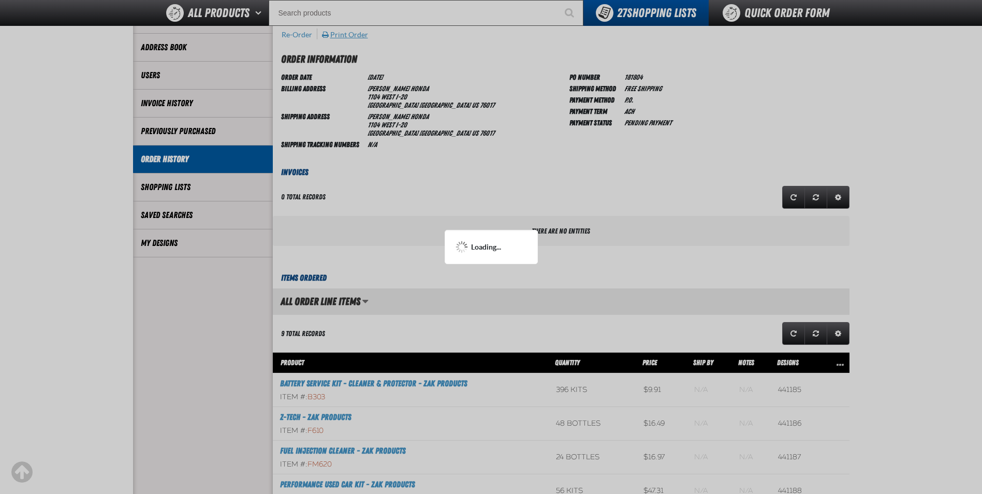
scroll to position [104, 0]
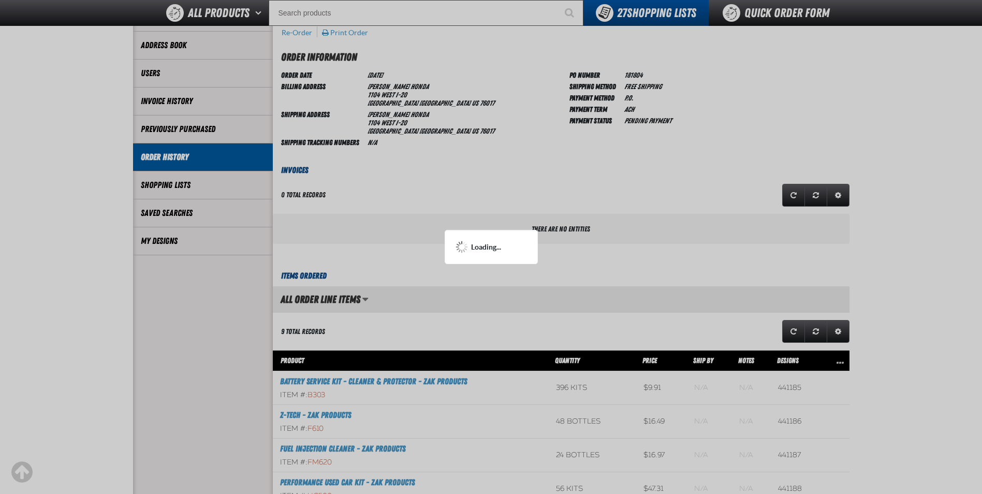
click at [643, 193] on div at bounding box center [491, 247] width 982 height 494
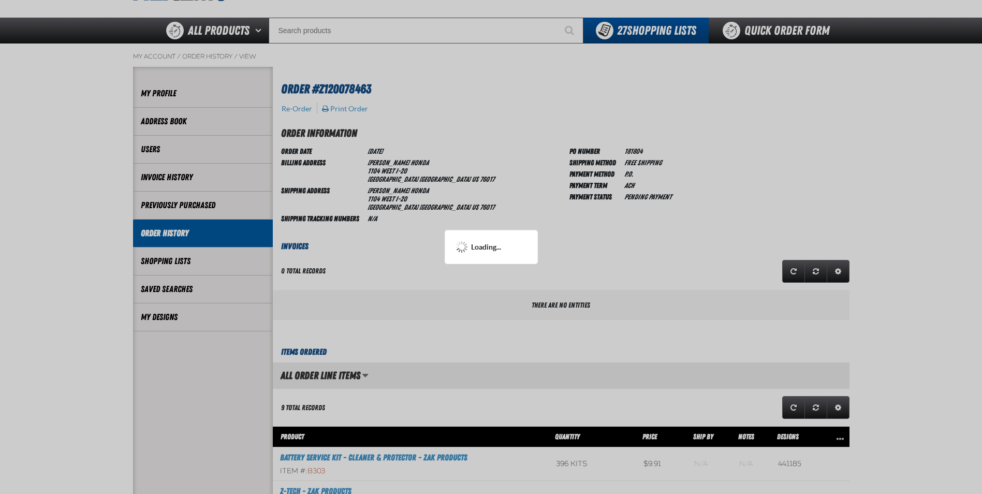
scroll to position [52, 0]
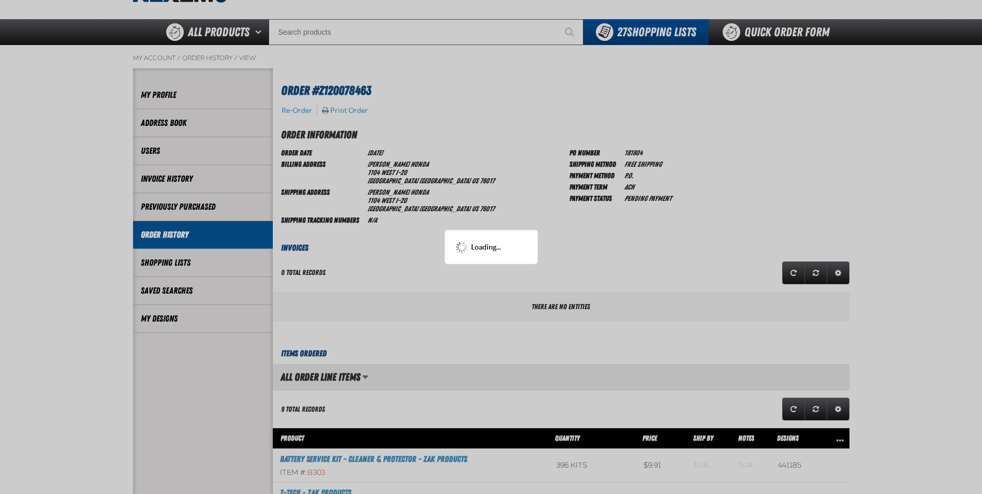
click at [585, 293] on div at bounding box center [491, 247] width 982 height 494
click at [519, 256] on div "Loading..." at bounding box center [491, 247] width 93 height 34
click at [518, 255] on div "Loading..." at bounding box center [491, 247] width 93 height 34
